Goal: Find specific page/section: Find specific page/section

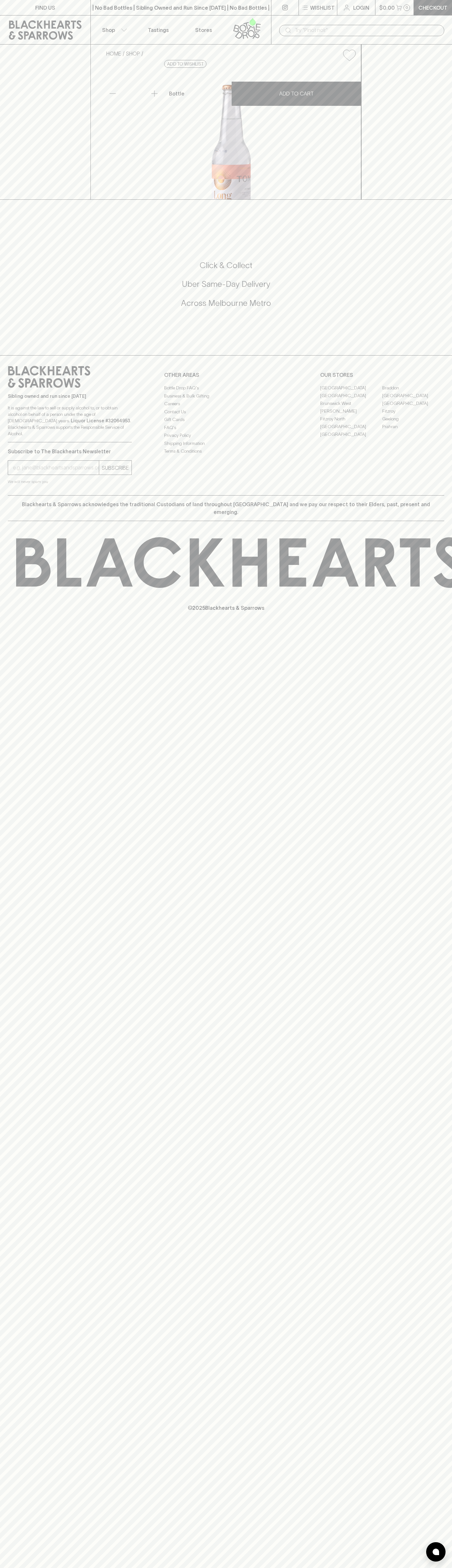
click at [298, 25] on input "text" at bounding box center [367, 30] width 145 height 11
click at [448, 1026] on div "FIND US | No Bad Bottles | Sibling Owned and Run Since [DATE] | No Bad Bottles …" at bounding box center [226, 784] width 452 height 1568
click at [72, 1568] on html "FIND US | No Bad Bottles | Sibling Owned and Run Since [DATE] | No Bad Bottles …" at bounding box center [226, 784] width 452 height 1568
click at [28, 851] on div "FIND US | No Bad Bottles | Sibling Owned and Run Since [DATE] | No Bad Bottles …" at bounding box center [226, 784] width 452 height 1568
